Goal: Information Seeking & Learning: Learn about a topic

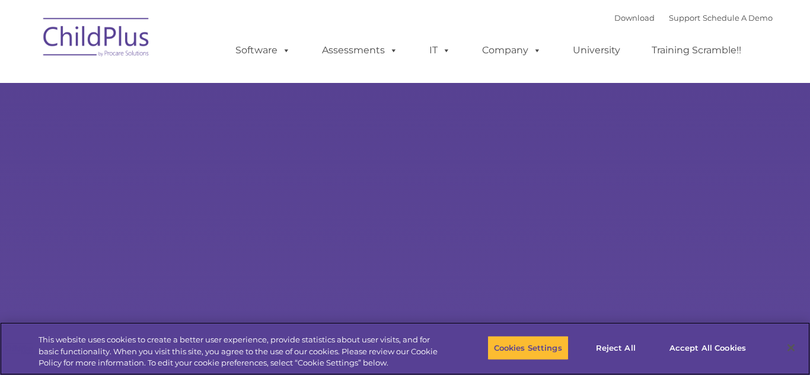
select select "MEDIUM"
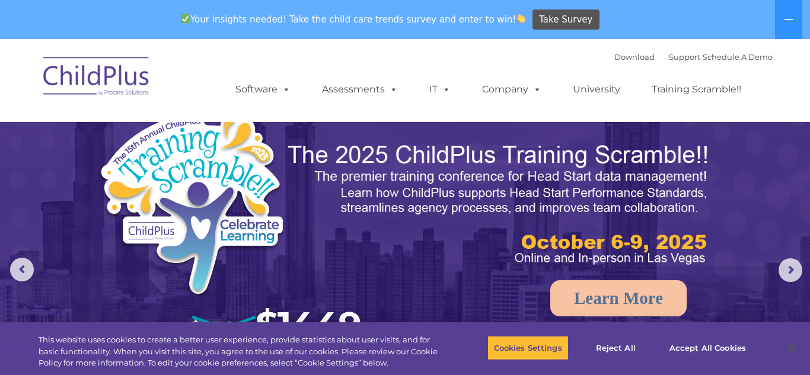
click at [547, 53] on div "Download Support | Schedule A Demo  MENU MENU Software ChildPlus: The original…" at bounding box center [492, 80] width 561 height 65
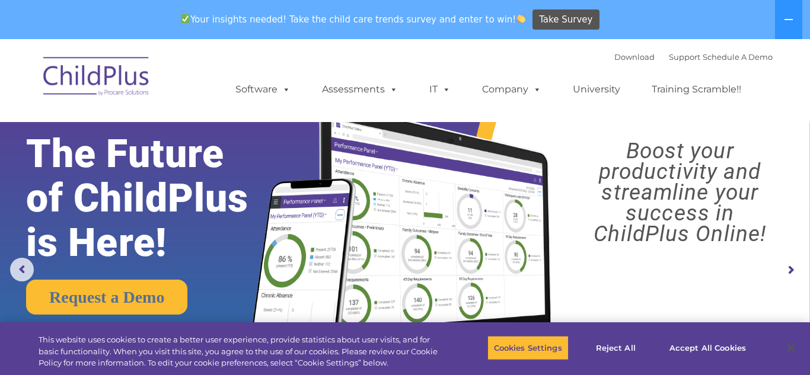
drag, startPoint x: 790, startPoint y: 271, endPoint x: 787, endPoint y: 265, distance: 7.2
click at [787, 265] on rs-arrow at bounding box center [791, 271] width 24 height 24
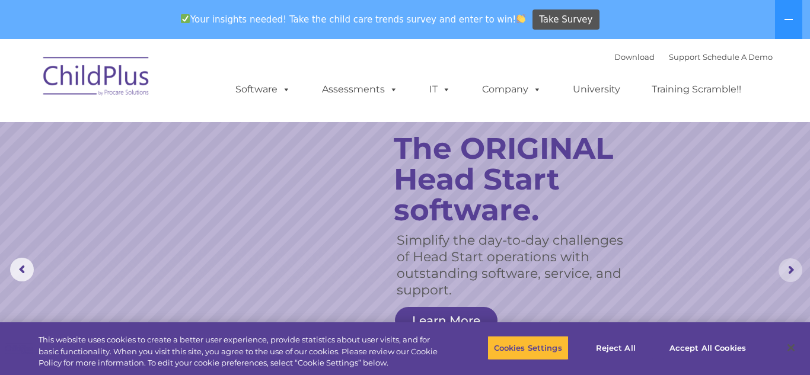
click at [789, 275] on rs-arrow at bounding box center [791, 271] width 24 height 24
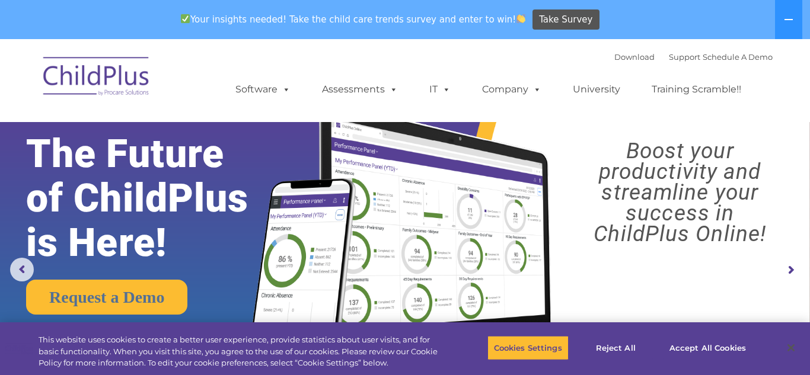
click at [790, 275] on rs-arrow at bounding box center [791, 271] width 24 height 24
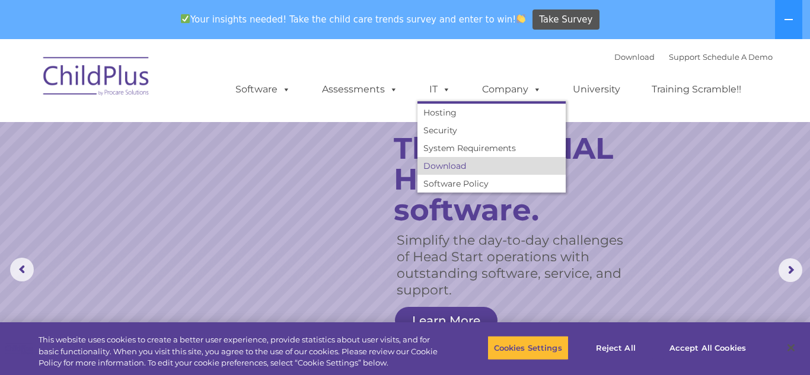
click at [433, 164] on link "Download" at bounding box center [492, 166] width 148 height 18
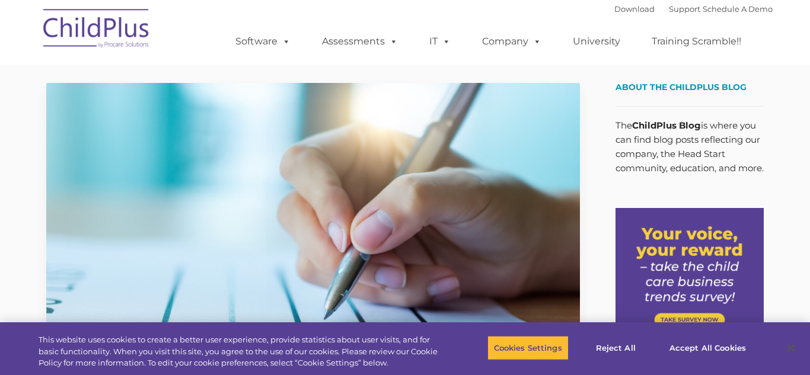
type input ""
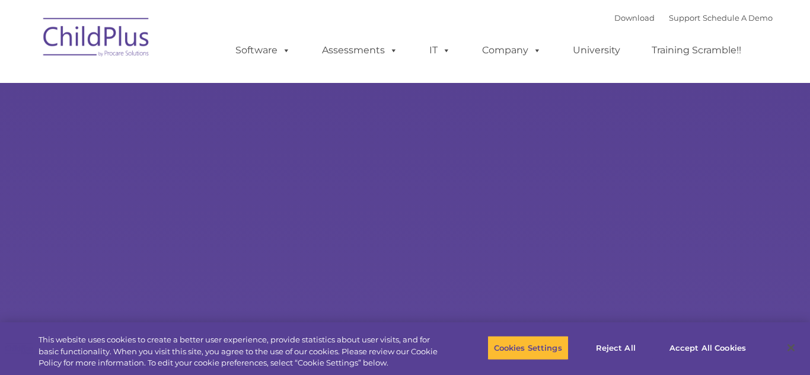
type input ""
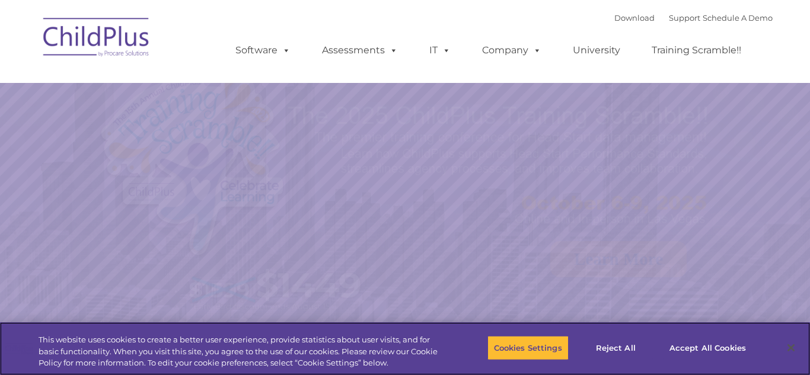
select select "MEDIUM"
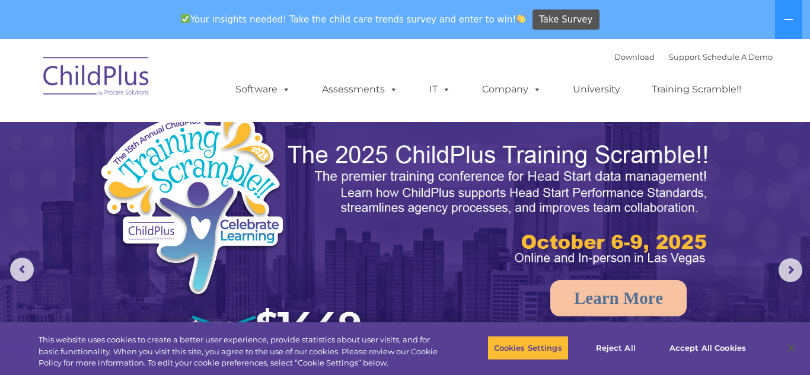
click at [238, 249] on img at bounding box center [234, 234] width 272 height 252
click at [791, 20] on icon at bounding box center [789, 19] width 8 height 1
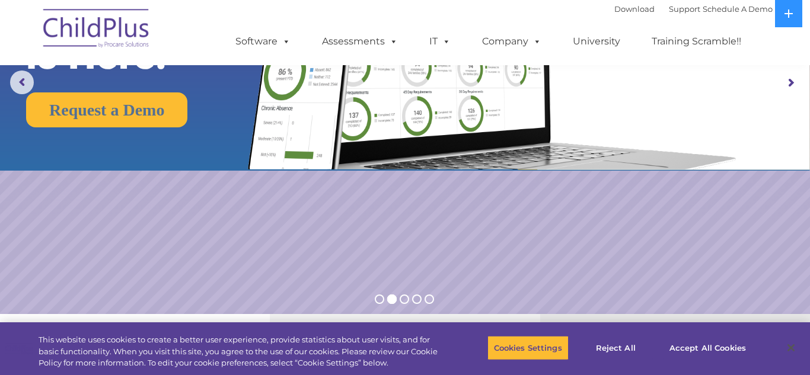
scroll to position [151, 0]
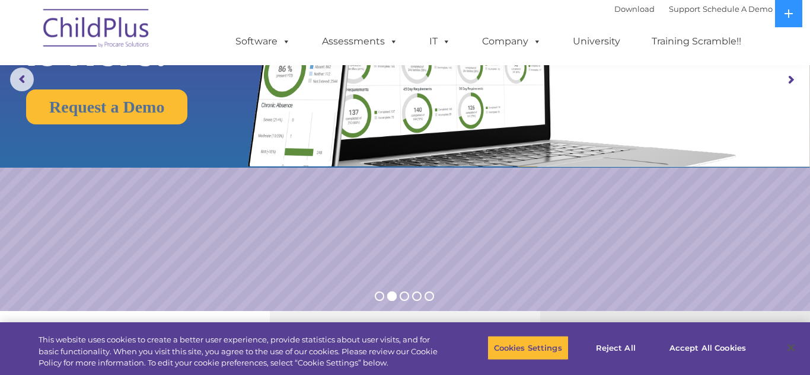
click at [790, 82] on rs-arrow at bounding box center [791, 80] width 24 height 24
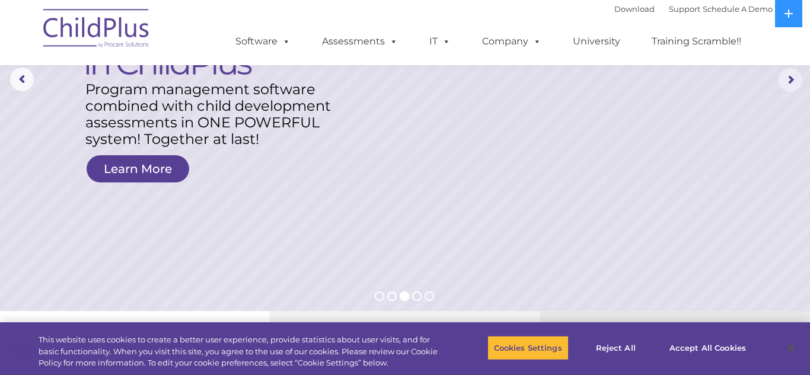
click at [790, 82] on rs-arrow at bounding box center [791, 80] width 24 height 24
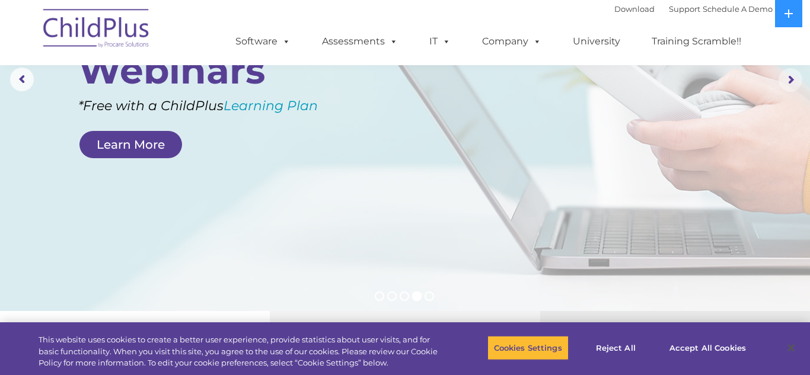
click at [790, 82] on rs-arrow at bounding box center [791, 80] width 24 height 24
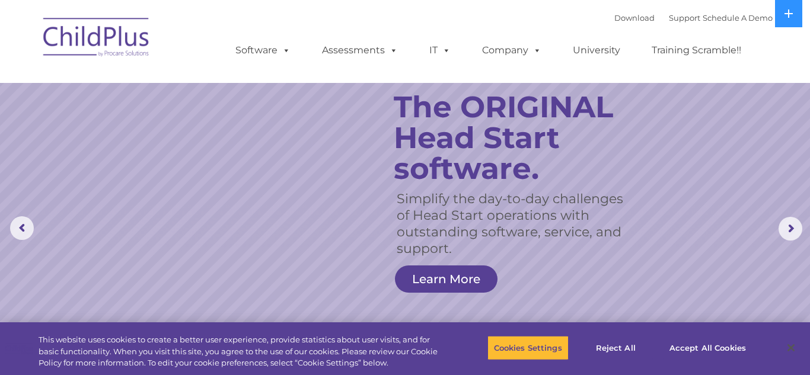
scroll to position [0, 0]
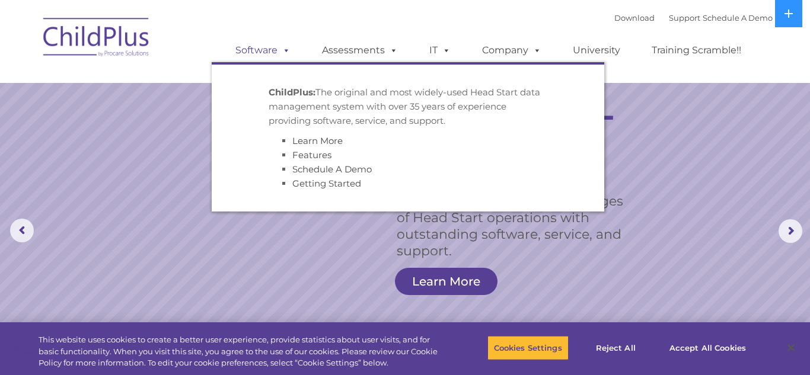
click at [289, 52] on span at bounding box center [284, 49] width 13 height 11
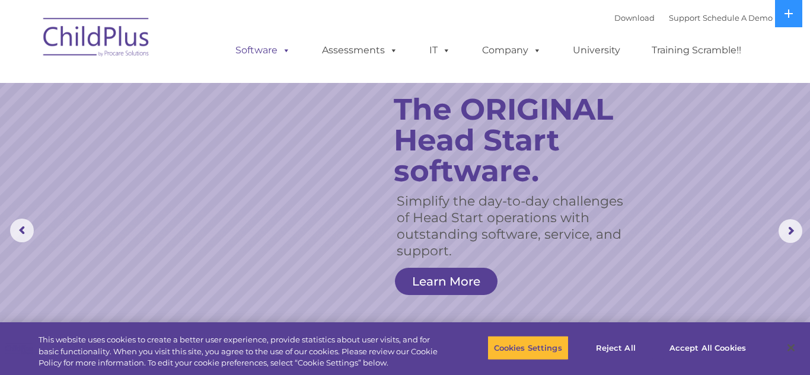
click at [286, 50] on span at bounding box center [284, 49] width 13 height 11
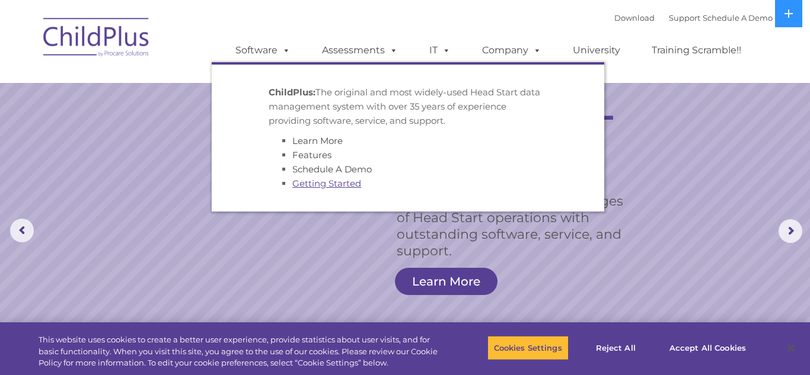
click at [319, 185] on link "Getting Started" at bounding box center [326, 183] width 69 height 11
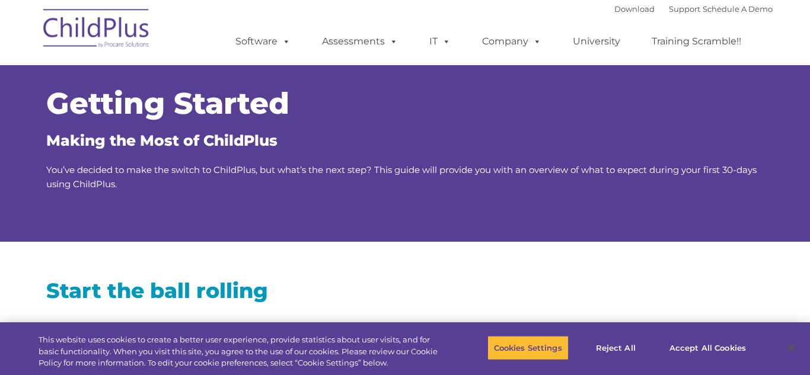
type input ""
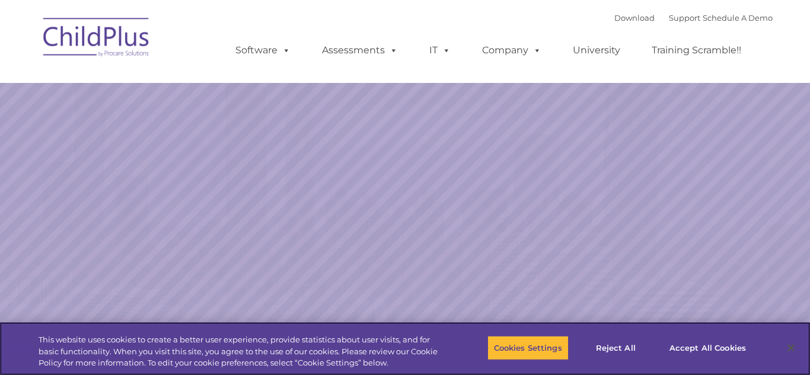
select select "MEDIUM"
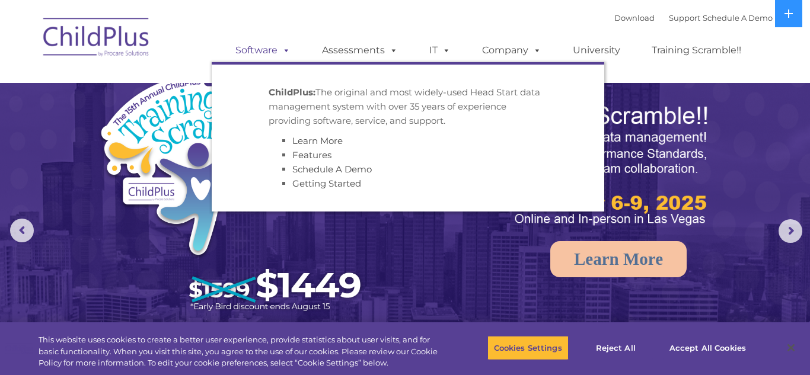
click at [286, 50] on span at bounding box center [284, 49] width 13 height 11
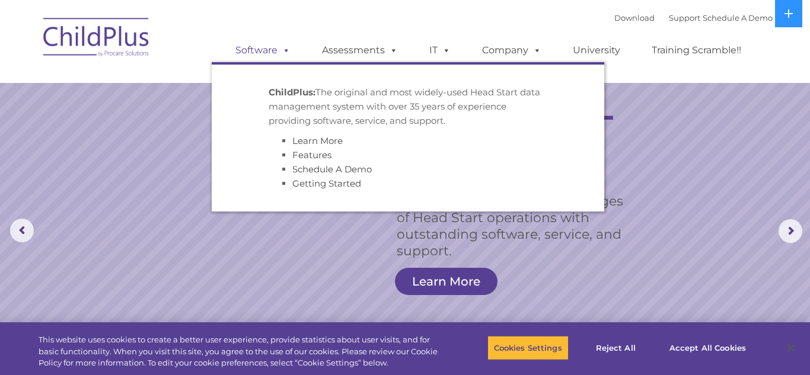
click at [286, 49] on span at bounding box center [284, 49] width 13 height 11
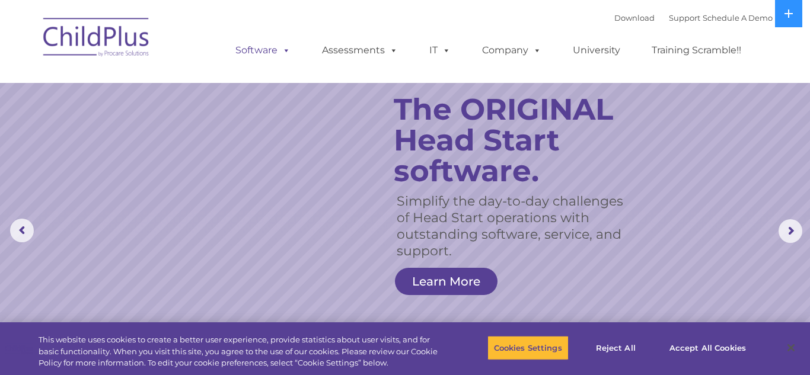
click at [288, 51] on span at bounding box center [284, 49] width 13 height 11
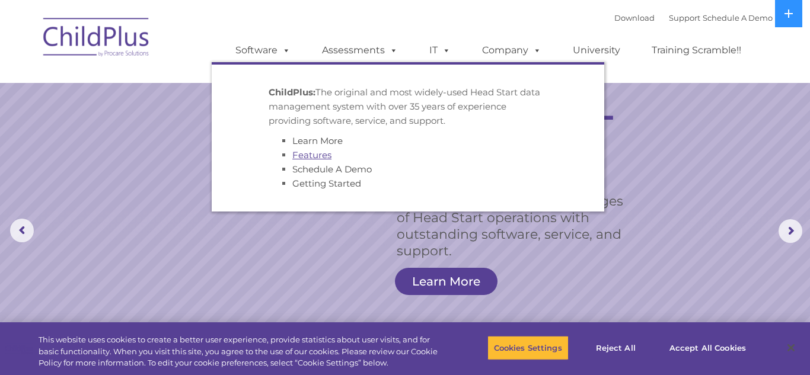
click at [311, 158] on link "Features" at bounding box center [311, 154] width 39 height 11
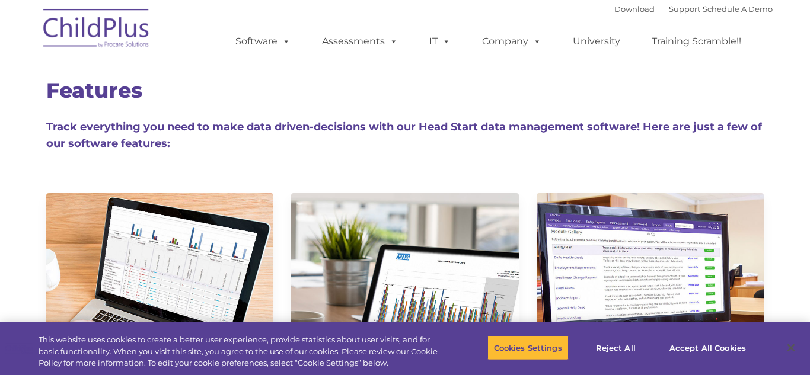
type input ""
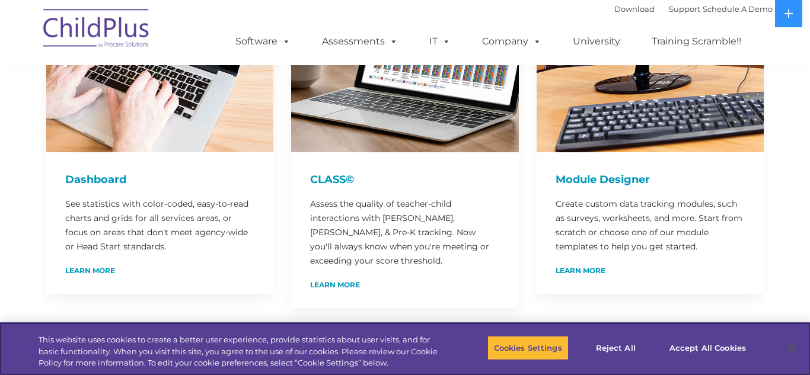
scroll to position [269, 0]
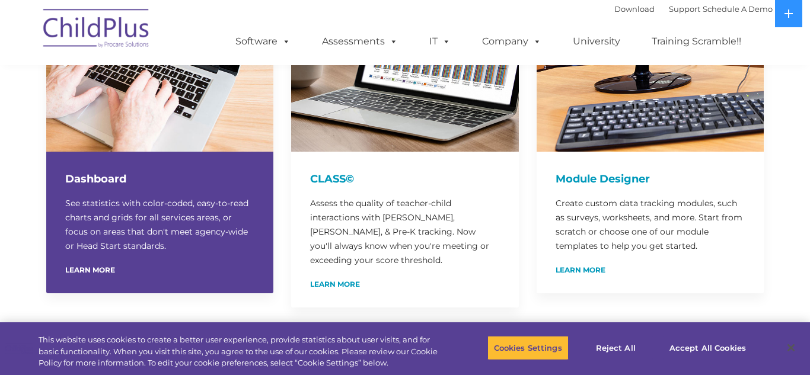
click at [131, 250] on p "See statistics with color-coded, easy-to-read charts and grids for all services…" at bounding box center [159, 224] width 189 height 57
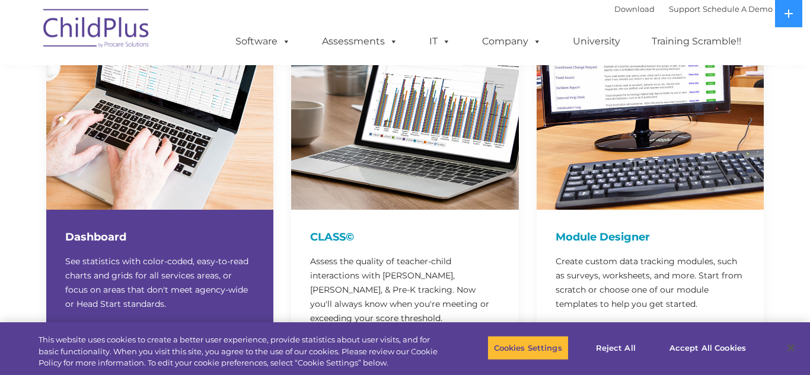
scroll to position [209, 0]
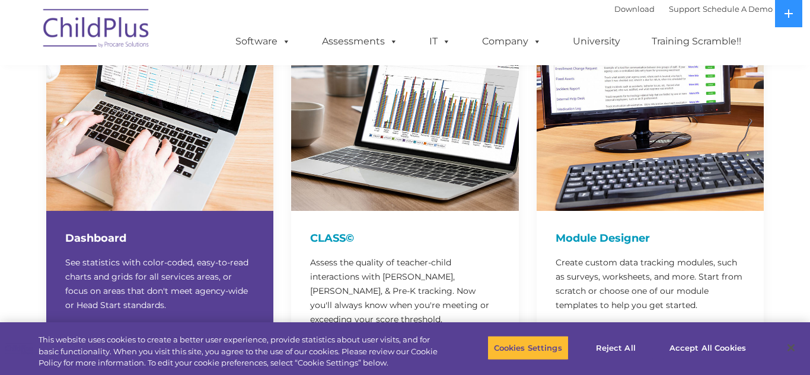
click at [178, 256] on p "See statistics with color-coded, easy-to-read charts and grids for all services…" at bounding box center [159, 284] width 189 height 57
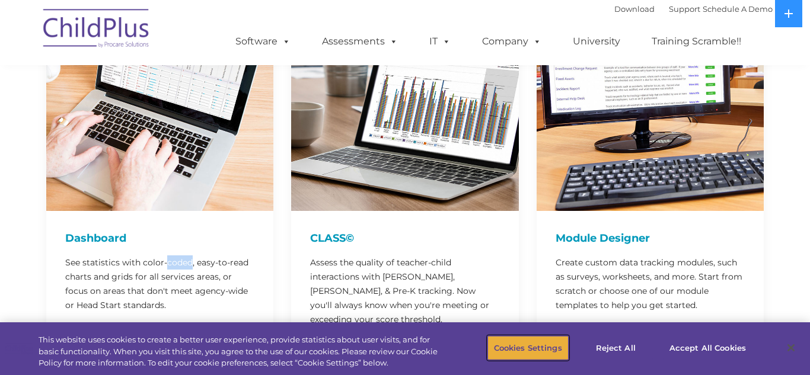
click at [541, 353] on button "Cookies Settings" at bounding box center [528, 348] width 81 height 25
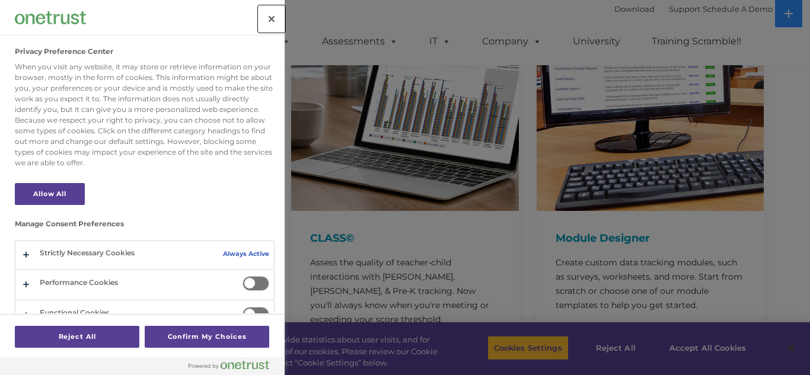
click at [271, 20] on button "Close" at bounding box center [272, 19] width 26 height 26
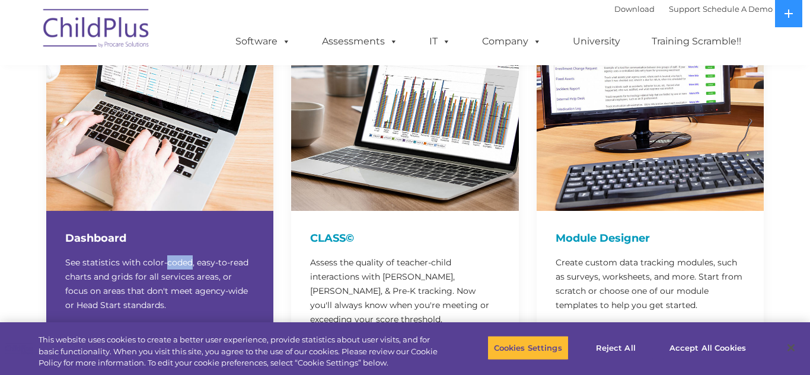
click at [135, 161] on img at bounding box center [159, 97] width 227 height 227
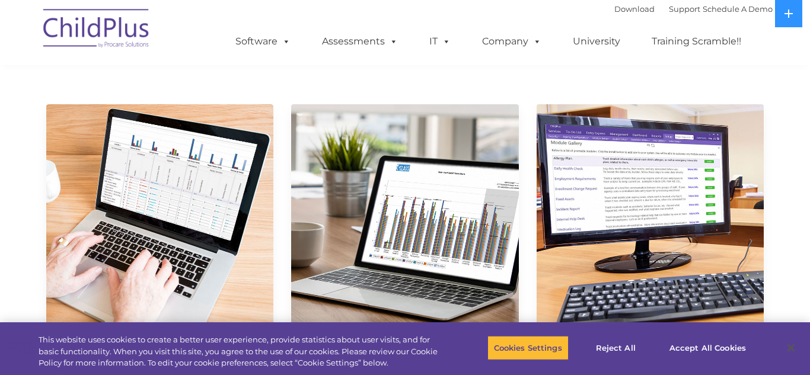
scroll to position [0, 0]
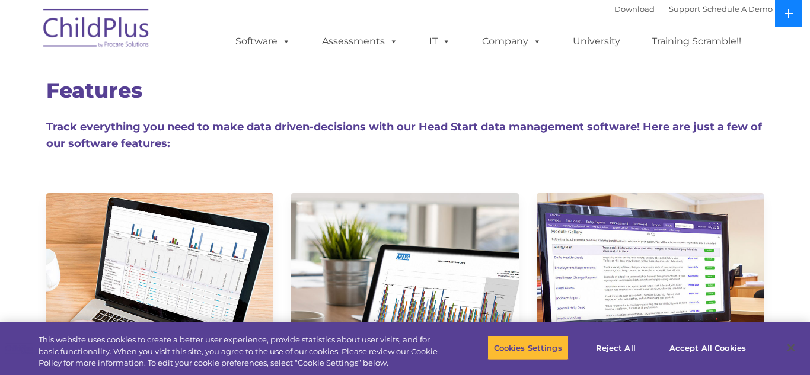
click at [788, 15] on icon at bounding box center [788, 13] width 9 height 9
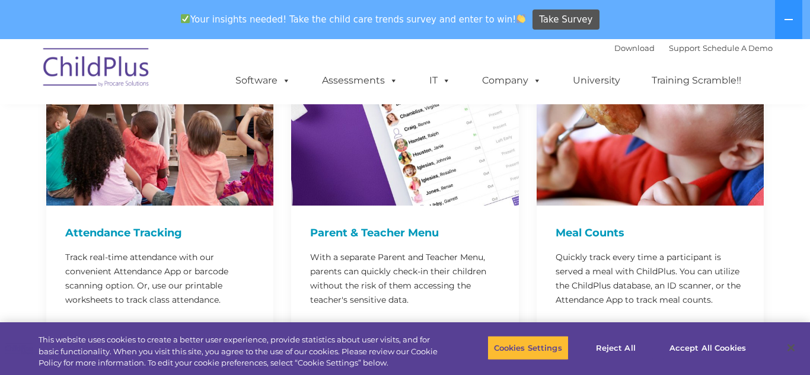
scroll to position [3016, 0]
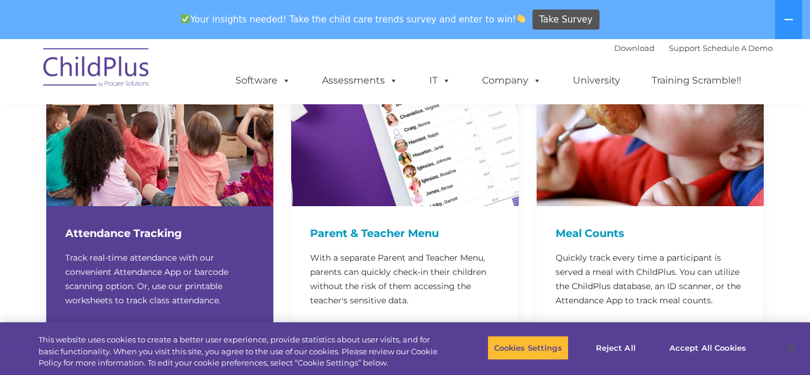
click at [144, 225] on h4 "Attendance Tracking" at bounding box center [159, 233] width 189 height 17
